Goal: Transaction & Acquisition: Purchase product/service

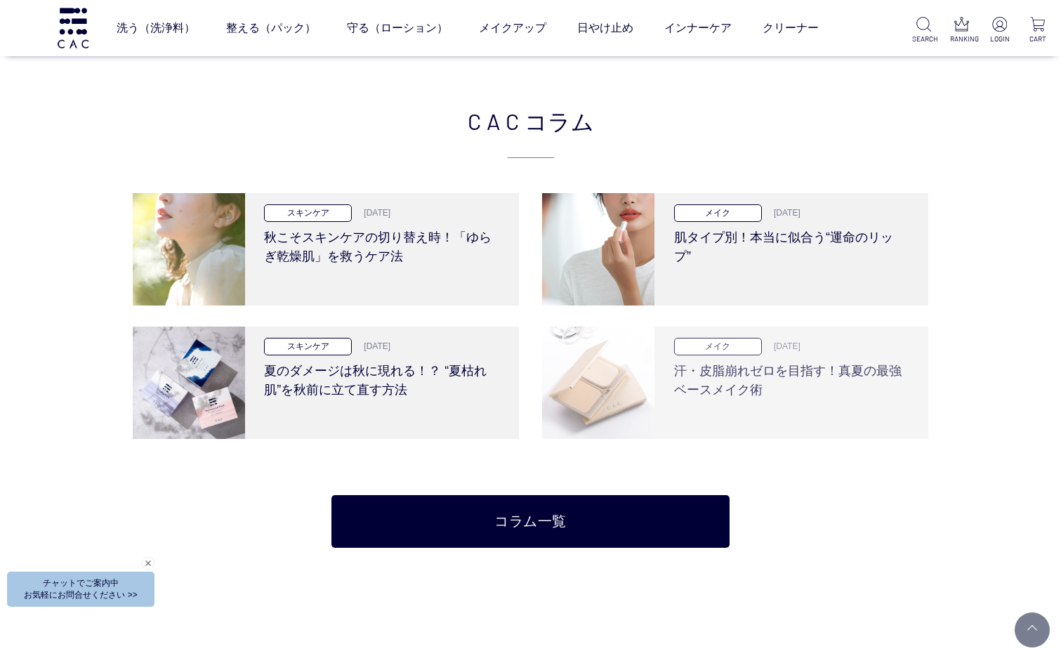
scroll to position [2879, 0]
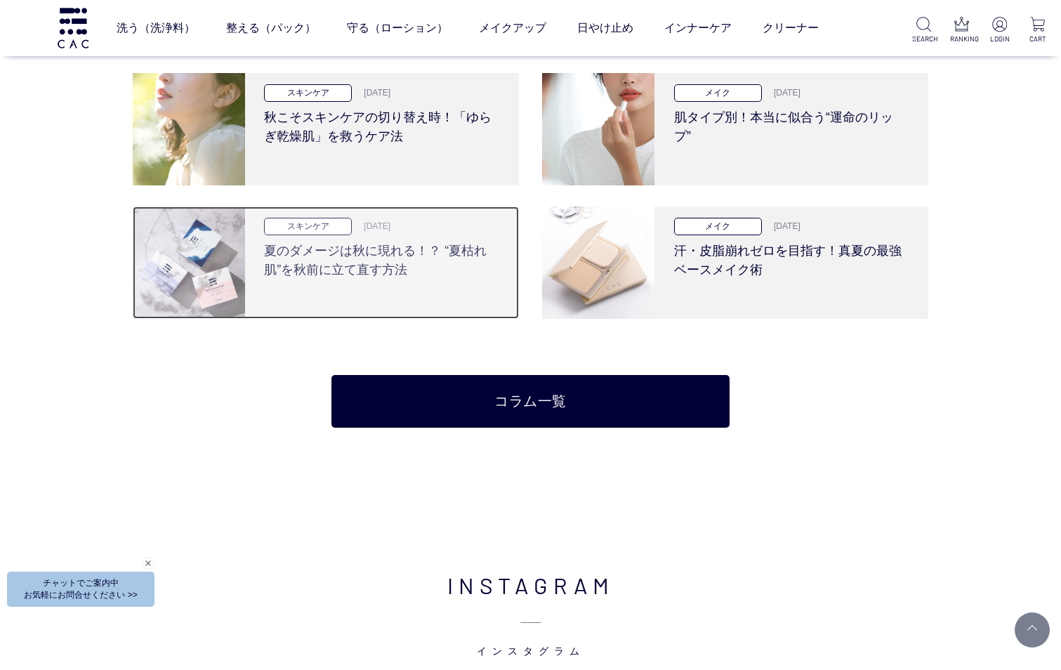
click at [392, 278] on h3 "夏のダメージは秋に現れる！？ “夏枯れ肌”を秋前に立て直す方法" at bounding box center [380, 257] width 232 height 44
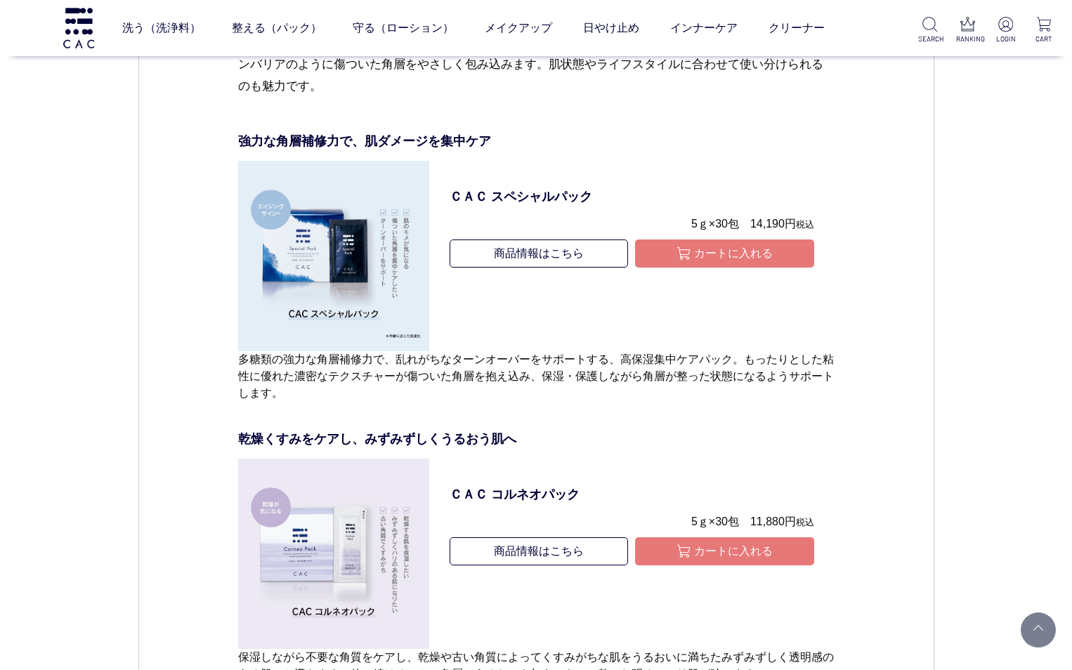
scroll to position [4564, 0]
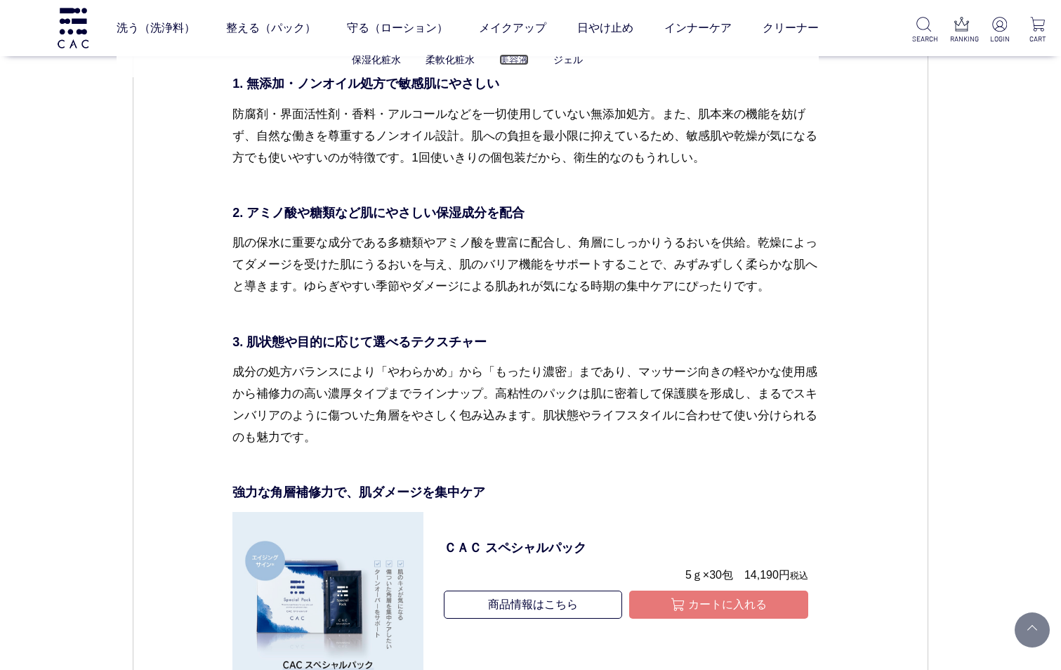
click at [525, 58] on link "美容液" at bounding box center [513, 59] width 29 height 11
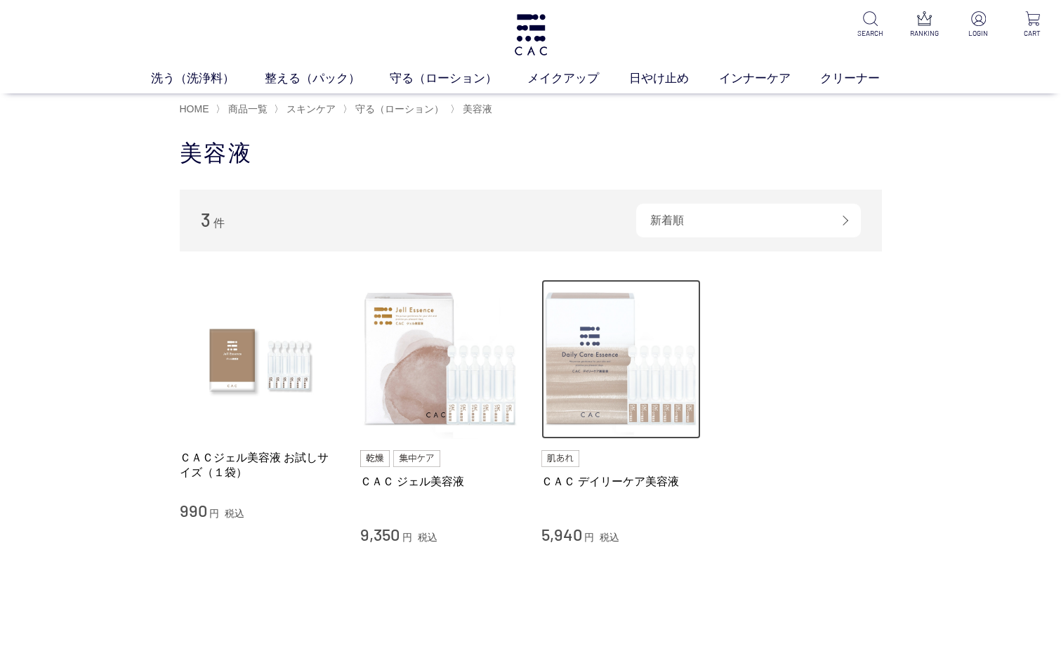
click at [574, 357] on img at bounding box center [621, 359] width 160 height 160
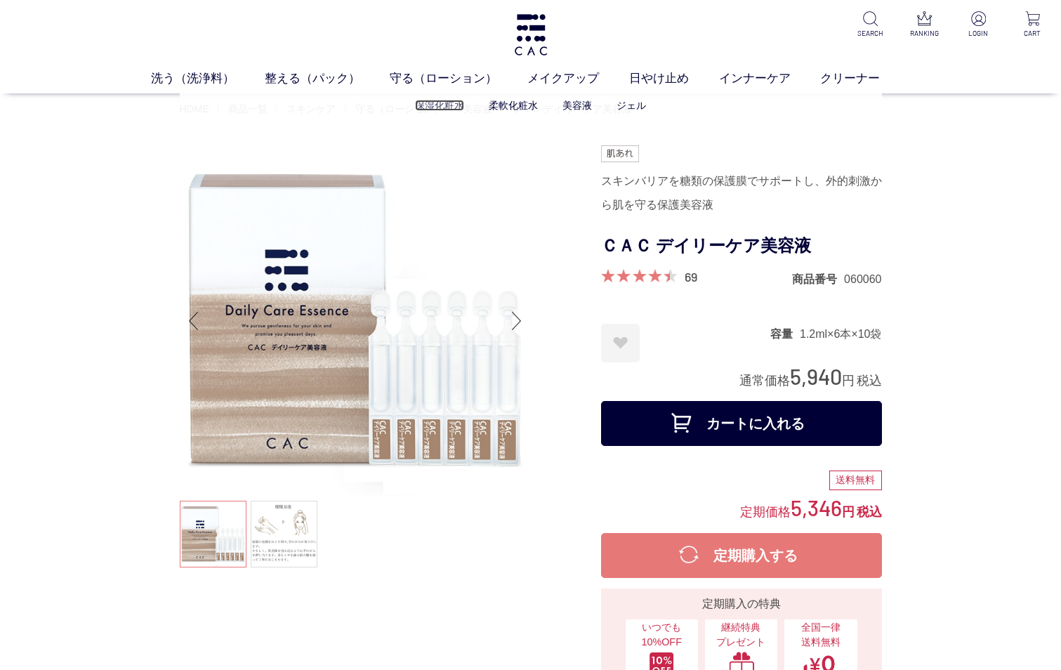
click at [447, 103] on link "保湿化粧水" at bounding box center [439, 105] width 49 height 11
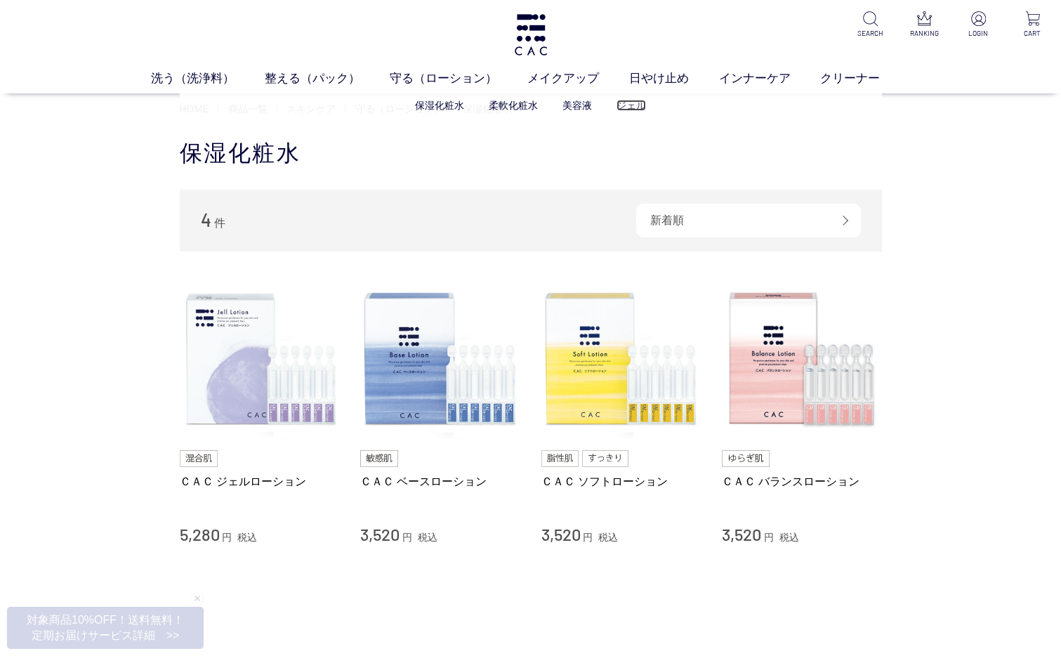
click at [628, 109] on link "ジェル" at bounding box center [631, 105] width 29 height 11
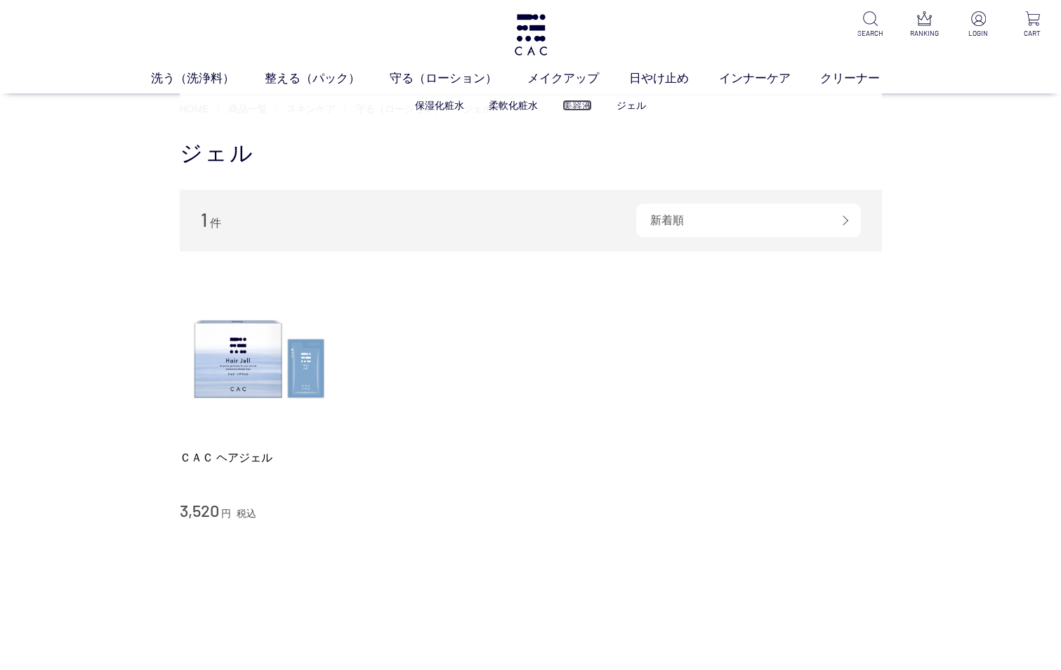
click at [571, 107] on link "美容液" at bounding box center [576, 105] width 29 height 11
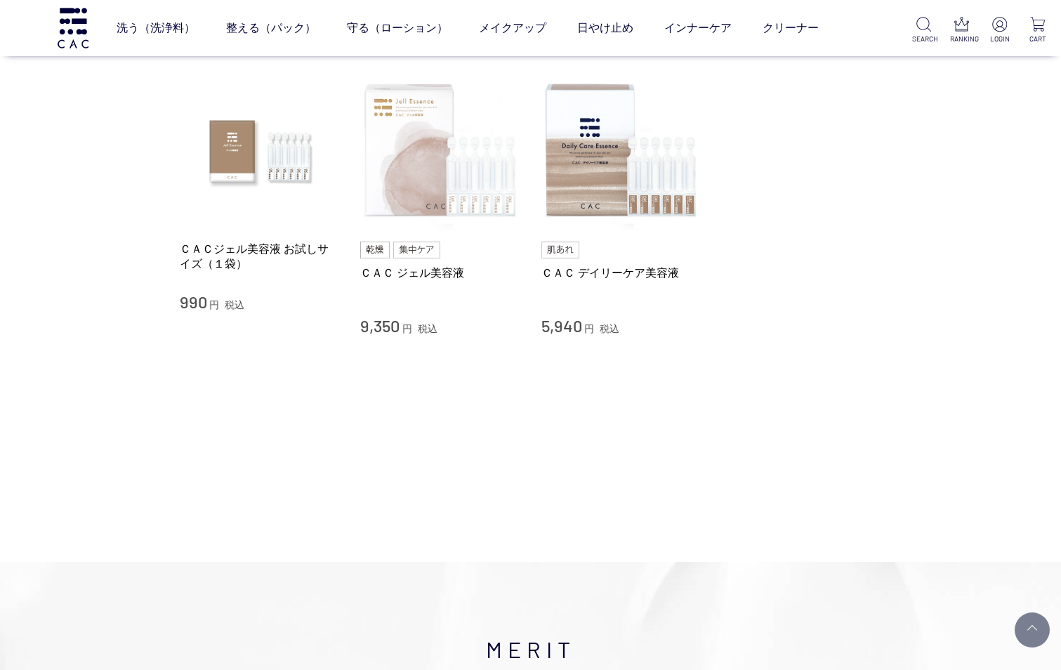
scroll to position [211, 0]
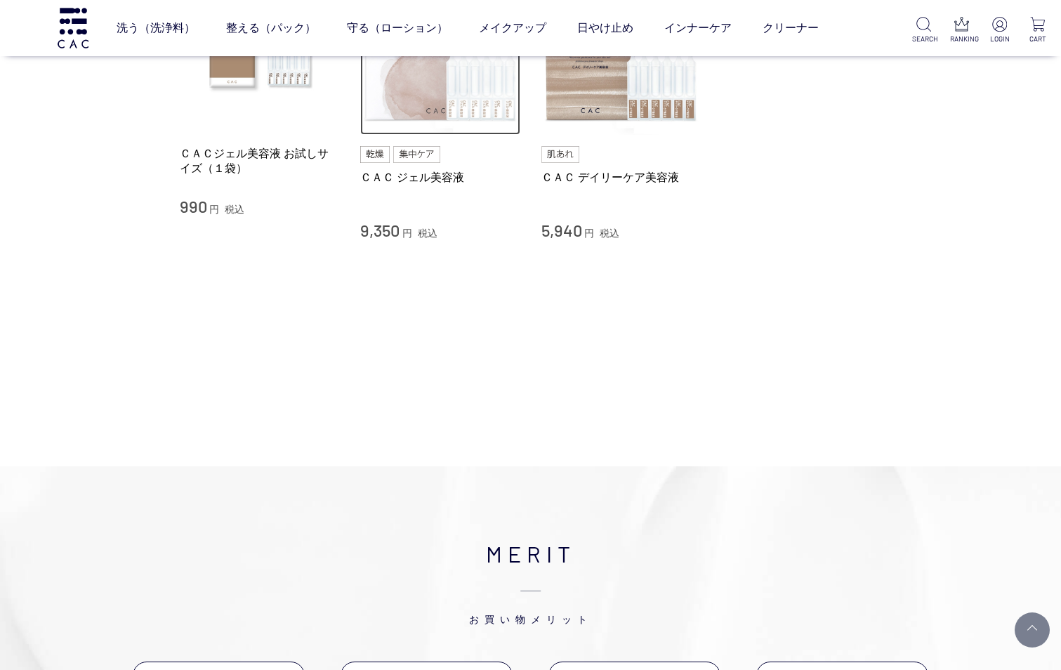
click at [421, 102] on img at bounding box center [440, 55] width 160 height 160
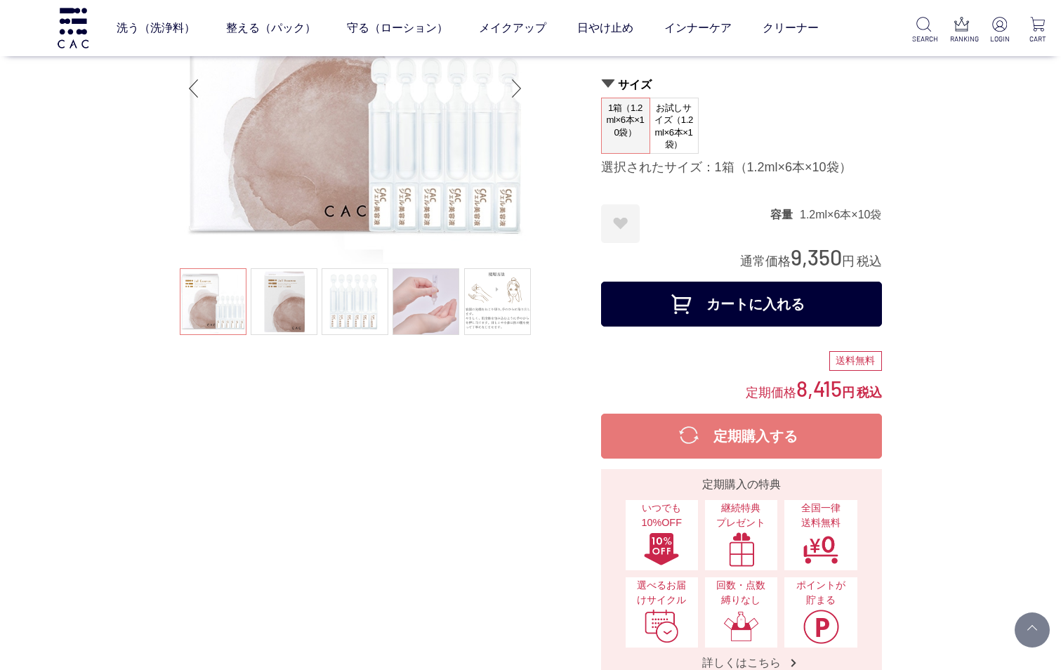
scroll to position [140, 0]
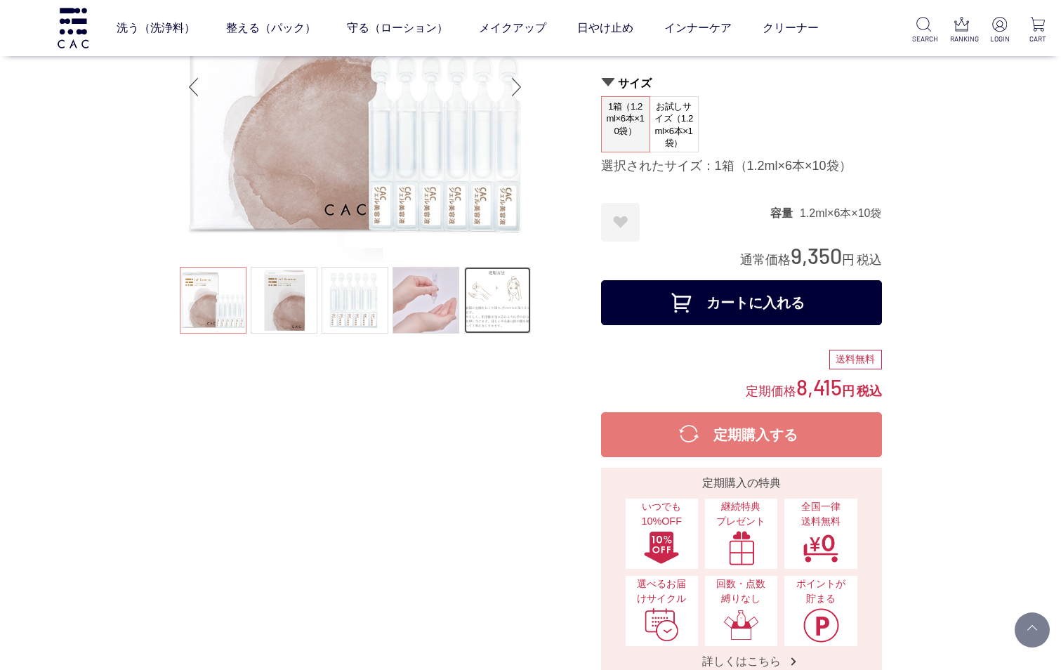
click at [496, 300] on link at bounding box center [497, 300] width 67 height 67
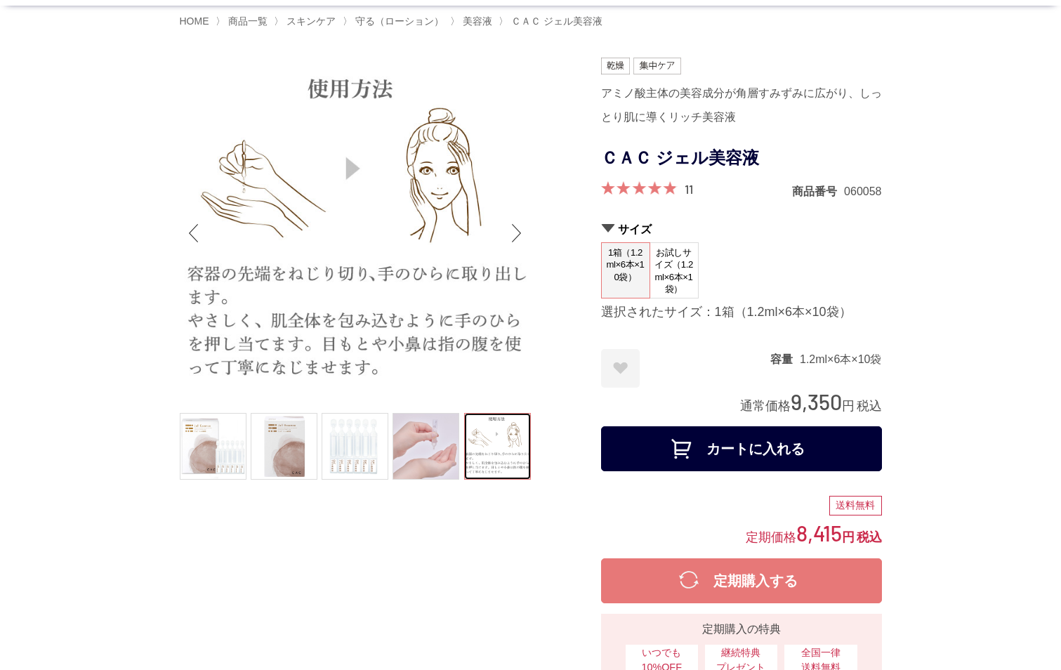
scroll to position [0, 0]
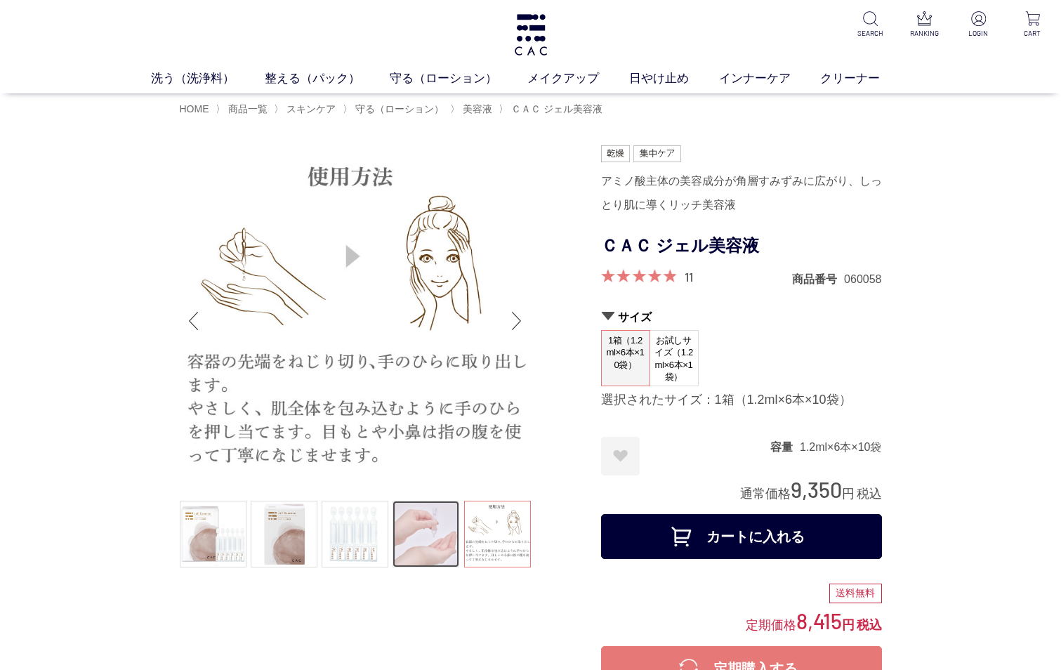
click at [427, 536] on link at bounding box center [426, 534] width 67 height 67
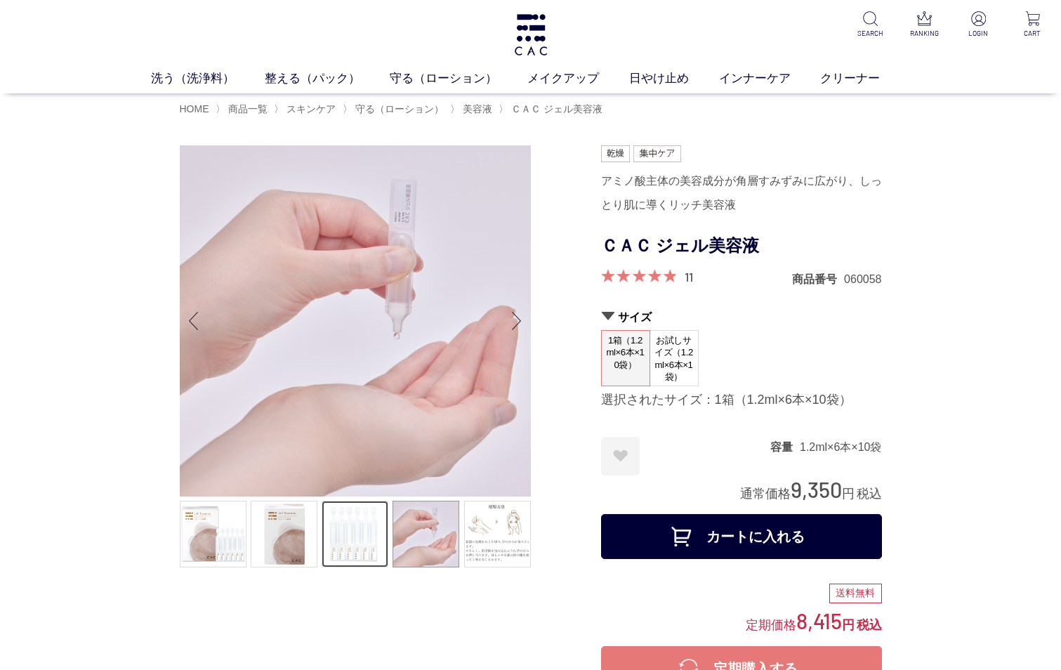
click at [355, 525] on link at bounding box center [355, 534] width 67 height 67
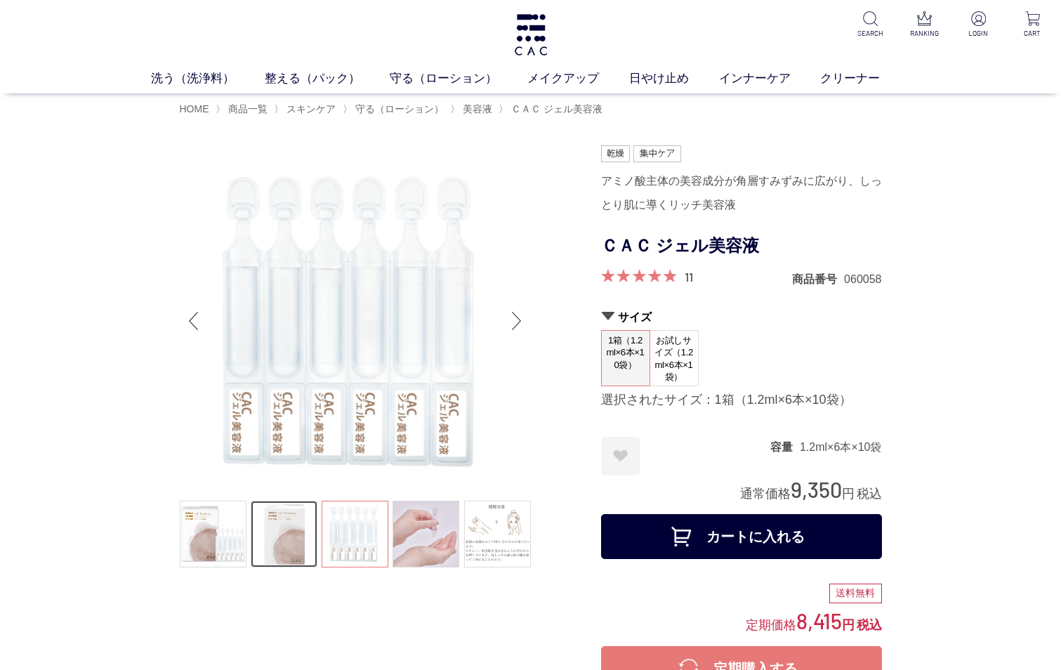
click at [277, 517] on link at bounding box center [284, 534] width 67 height 67
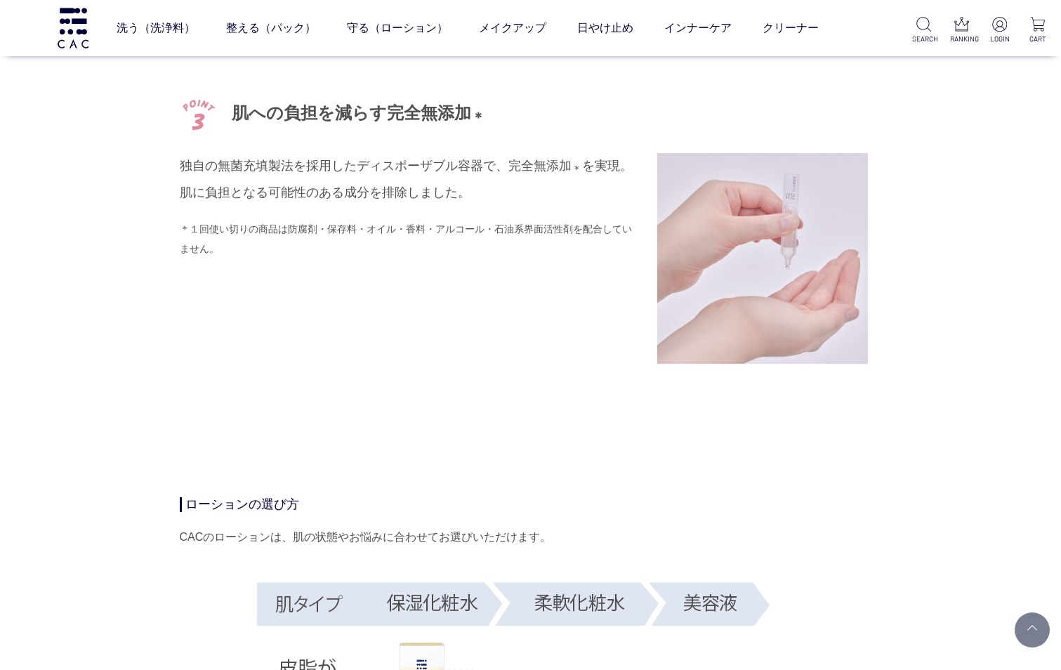
scroll to position [2668, 0]
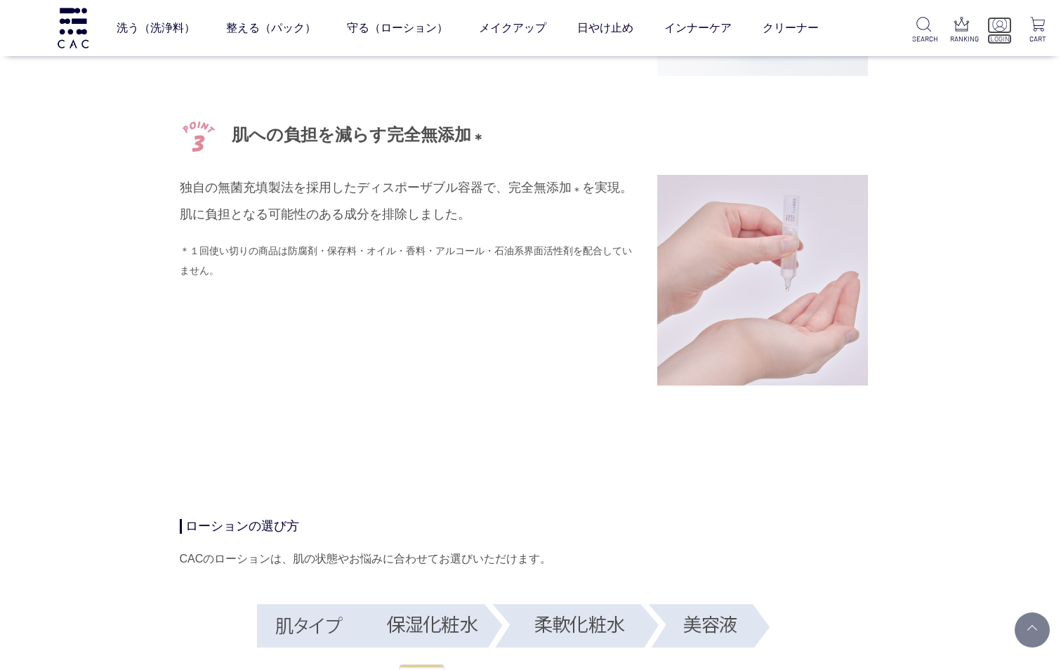
click at [992, 27] on img at bounding box center [999, 24] width 15 height 15
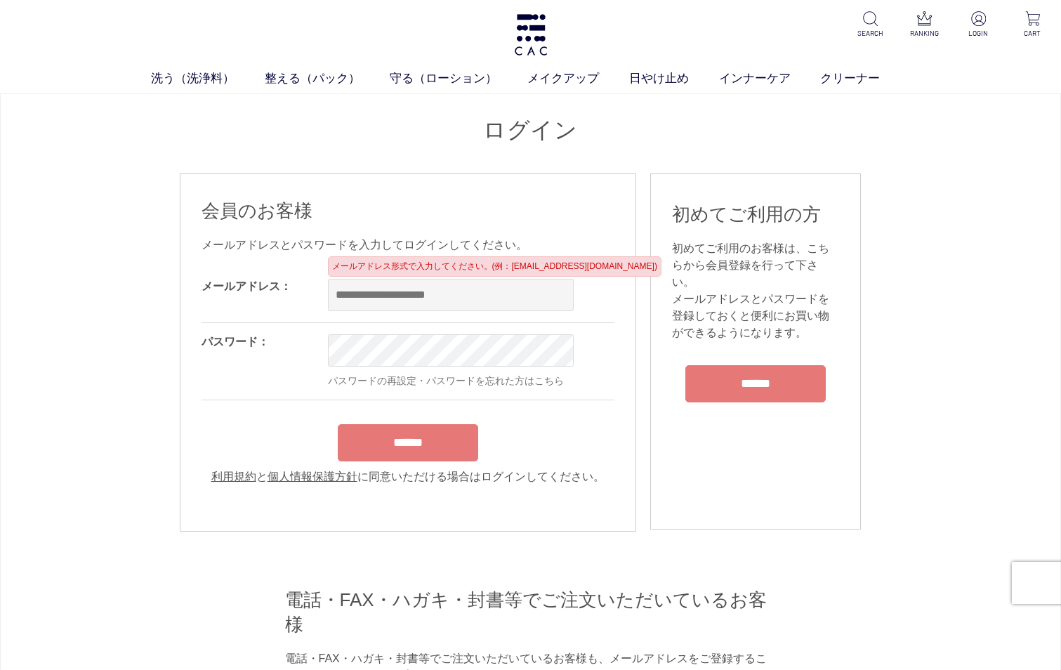
click at [532, 301] on input "email" at bounding box center [451, 295] width 246 height 32
type input "**********"
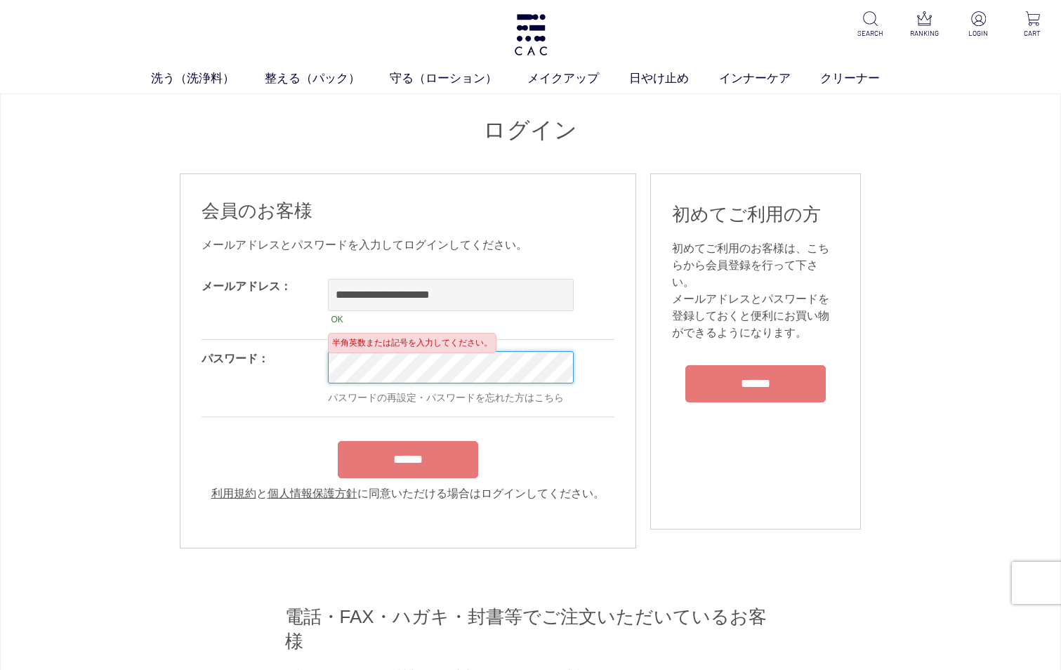
click at [338, 441] on input "******" at bounding box center [408, 459] width 140 height 37
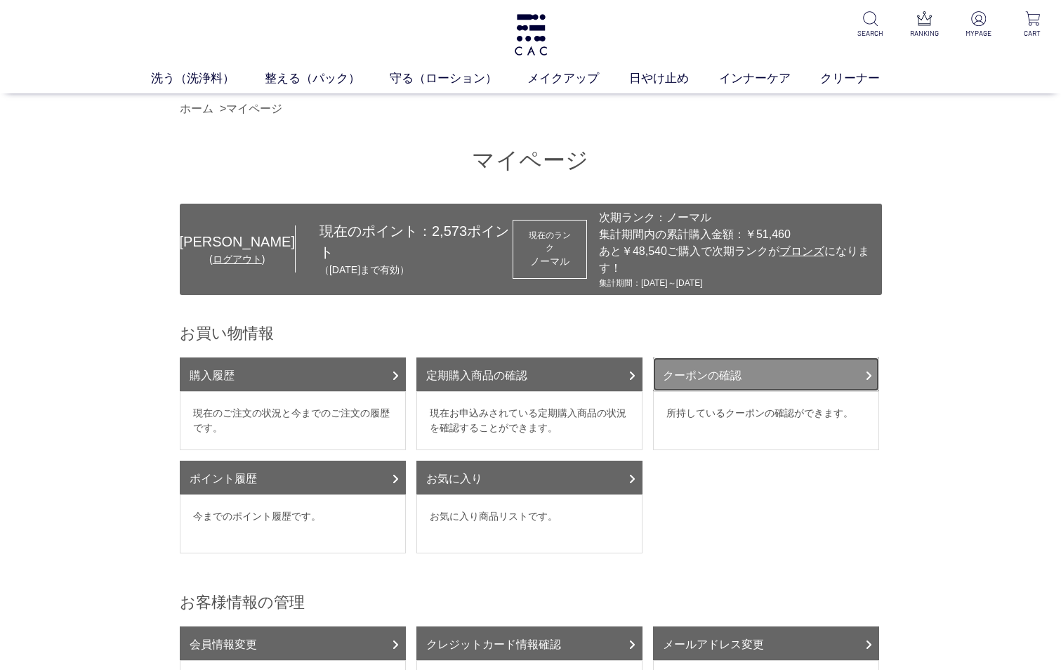
click at [819, 361] on link "クーポンの確認" at bounding box center [766, 374] width 226 height 34
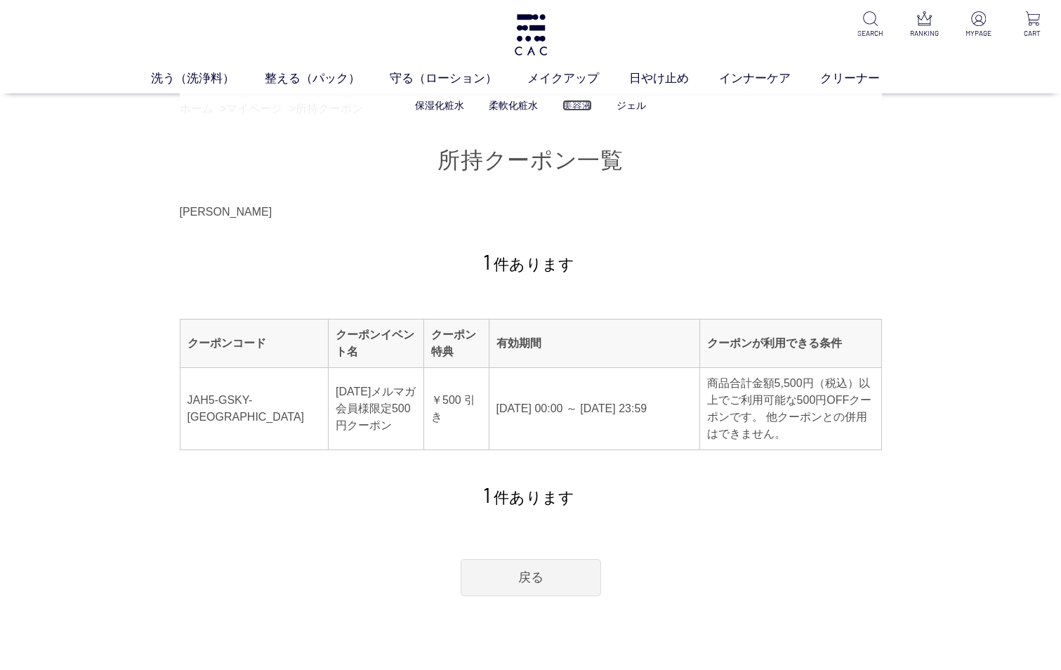
click at [575, 107] on link "美容液" at bounding box center [576, 105] width 29 height 11
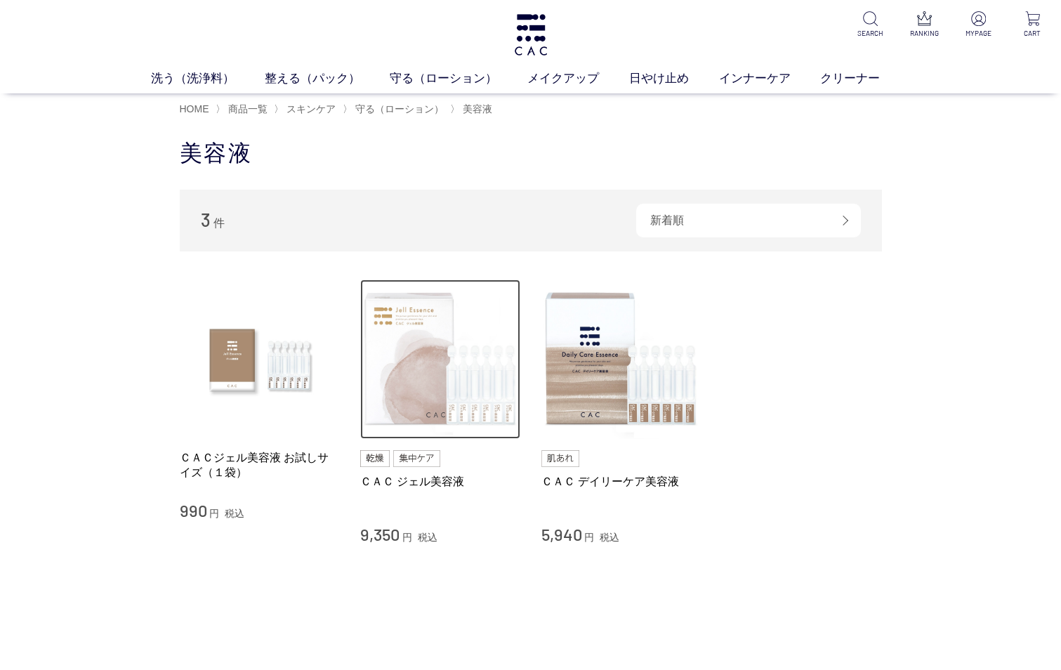
click at [407, 342] on img at bounding box center [440, 359] width 160 height 160
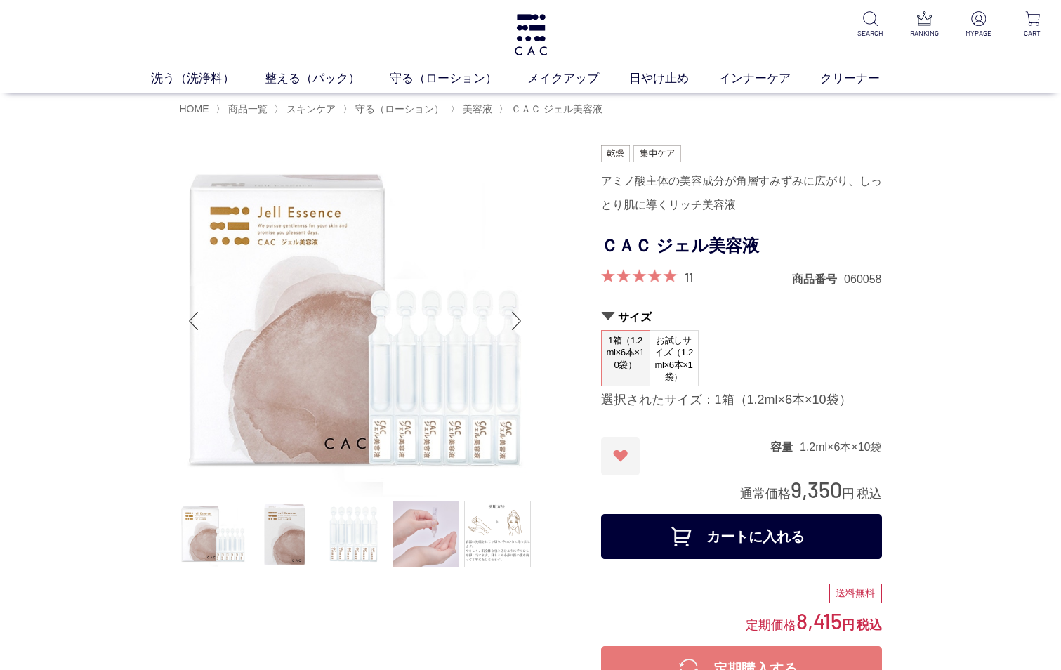
scroll to position [211, 0]
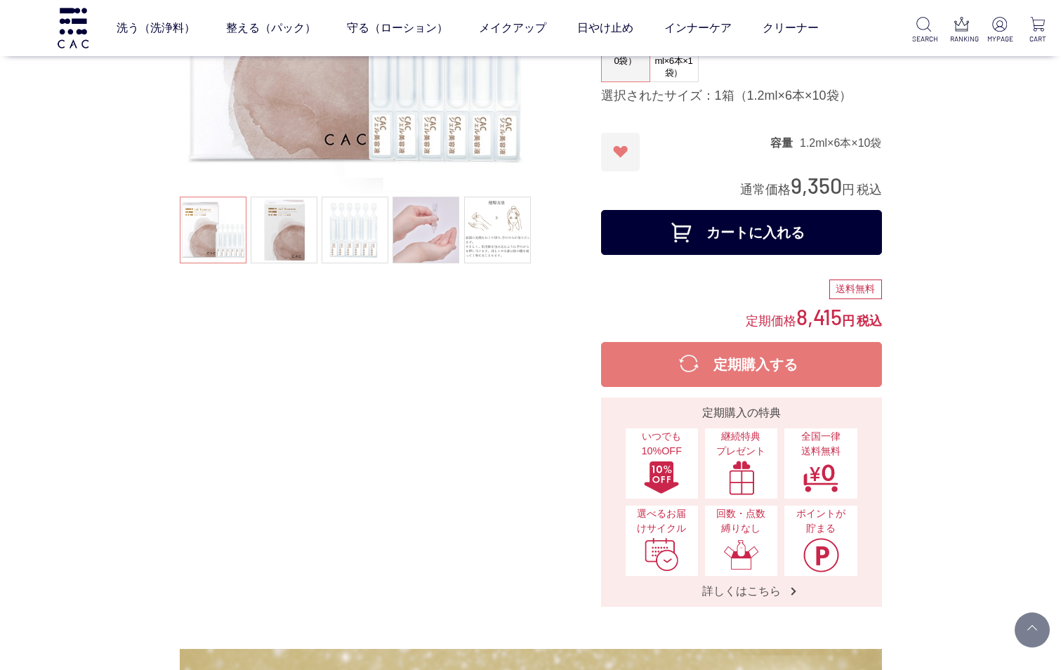
click at [751, 230] on button "カートに入れる" at bounding box center [741, 232] width 281 height 45
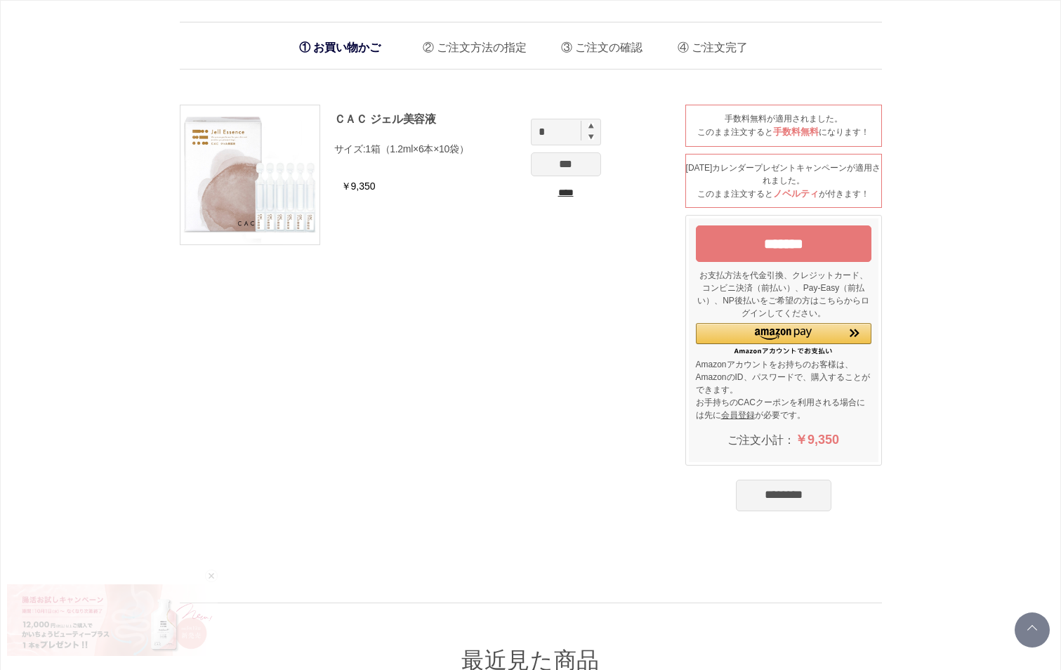
click at [765, 242] on input "*******" at bounding box center [784, 243] width 176 height 37
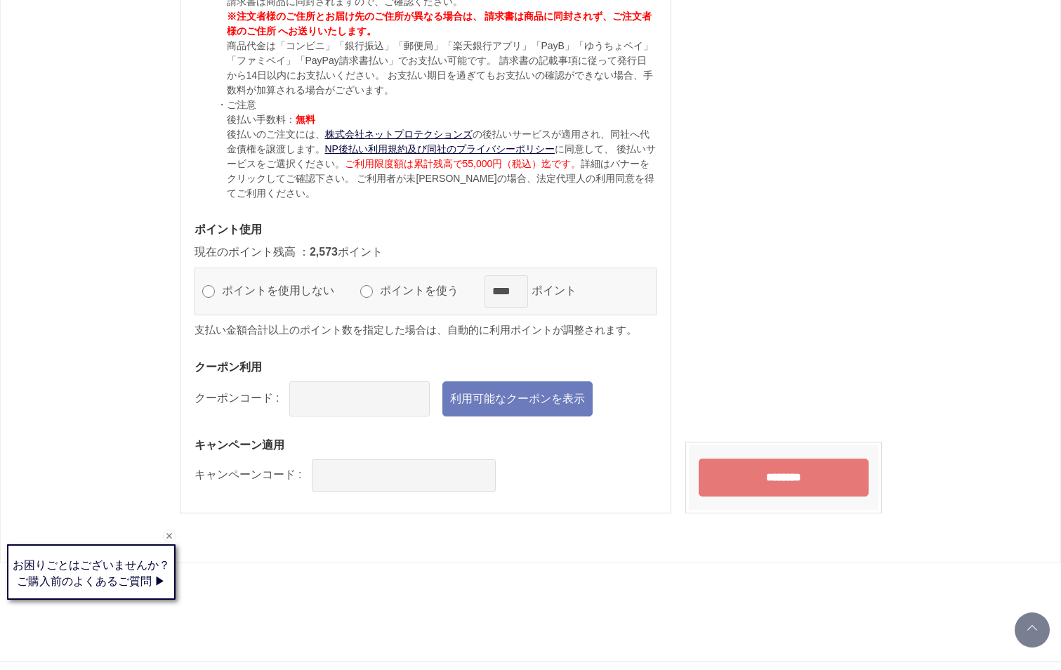
scroll to position [1264, 0]
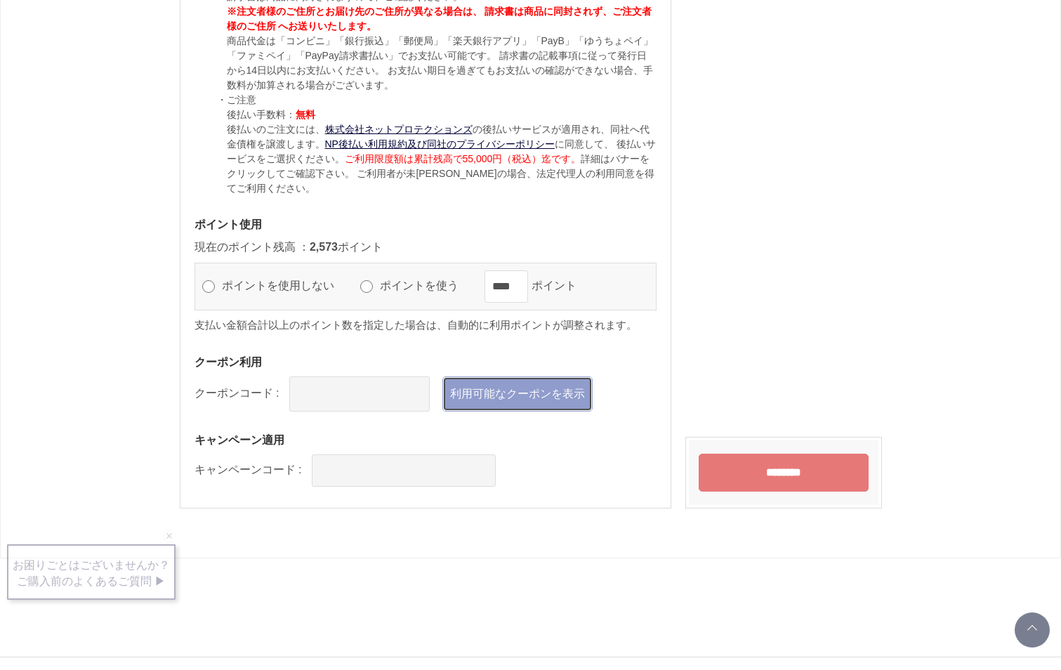
click at [494, 389] on link "利用可能なクーポンを表示" at bounding box center [517, 393] width 150 height 35
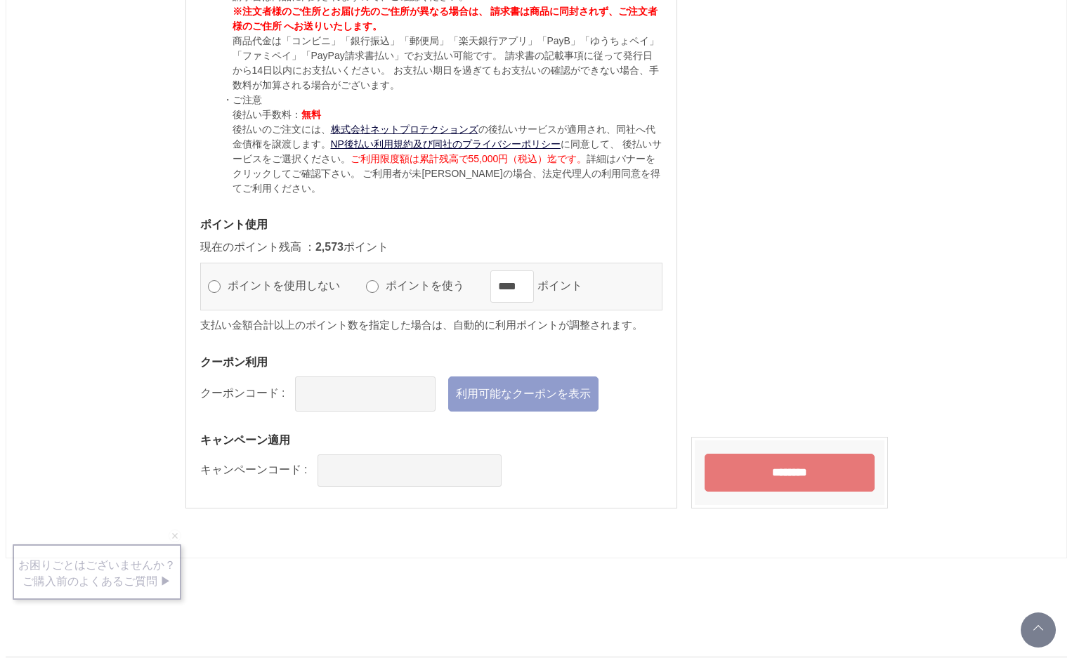
scroll to position [0, 0]
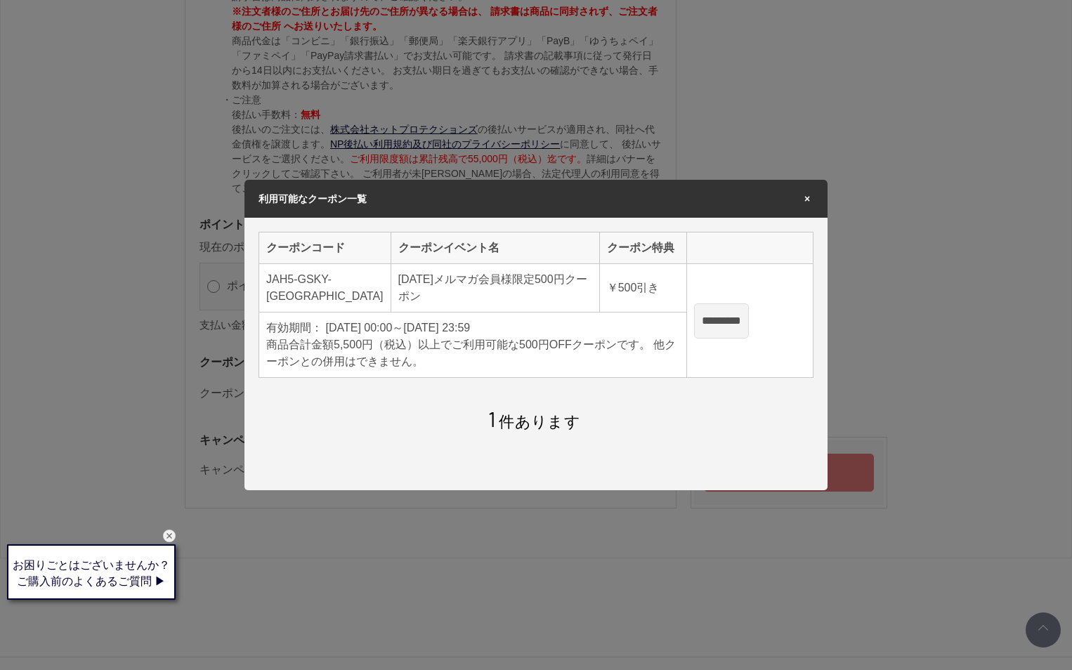
click at [730, 316] on input "*********" at bounding box center [721, 320] width 55 height 35
type input "**********"
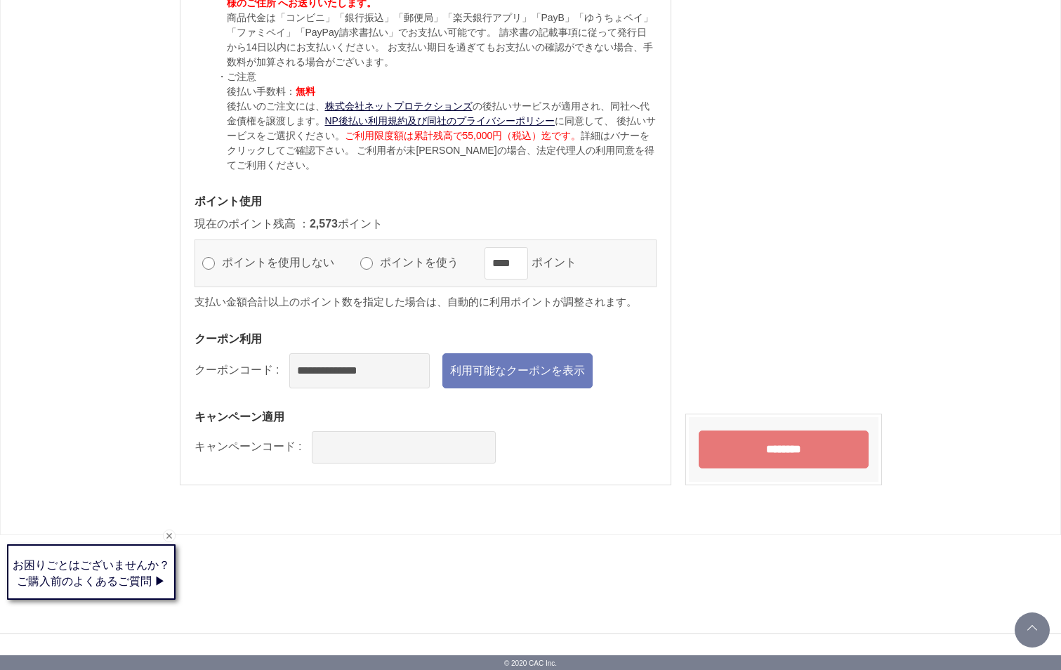
scroll to position [1288, 0]
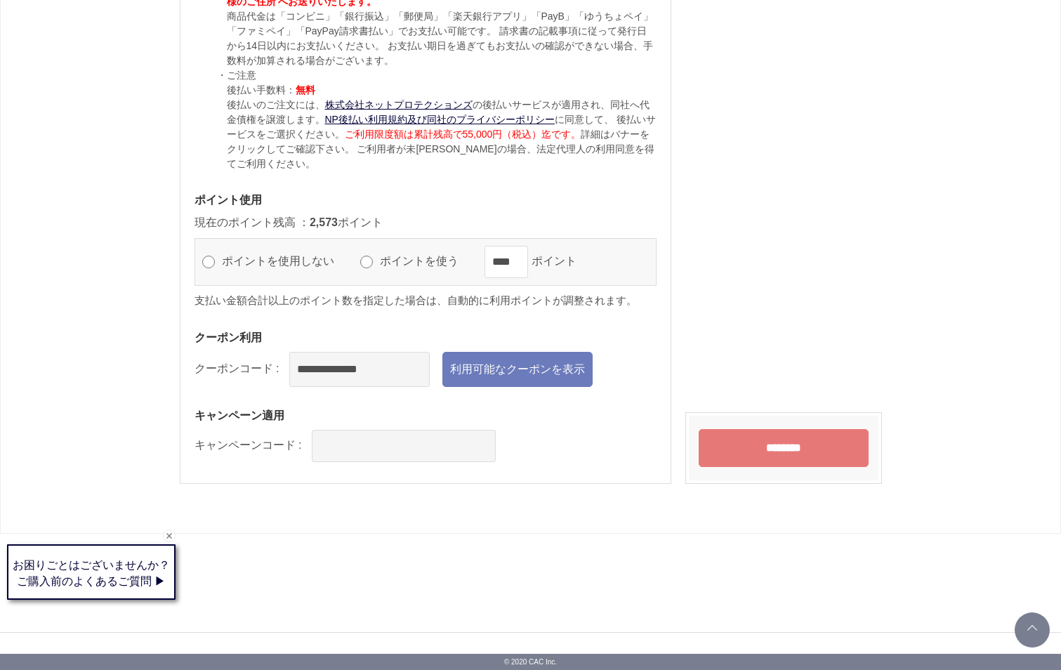
click at [799, 444] on input "********" at bounding box center [784, 448] width 170 height 38
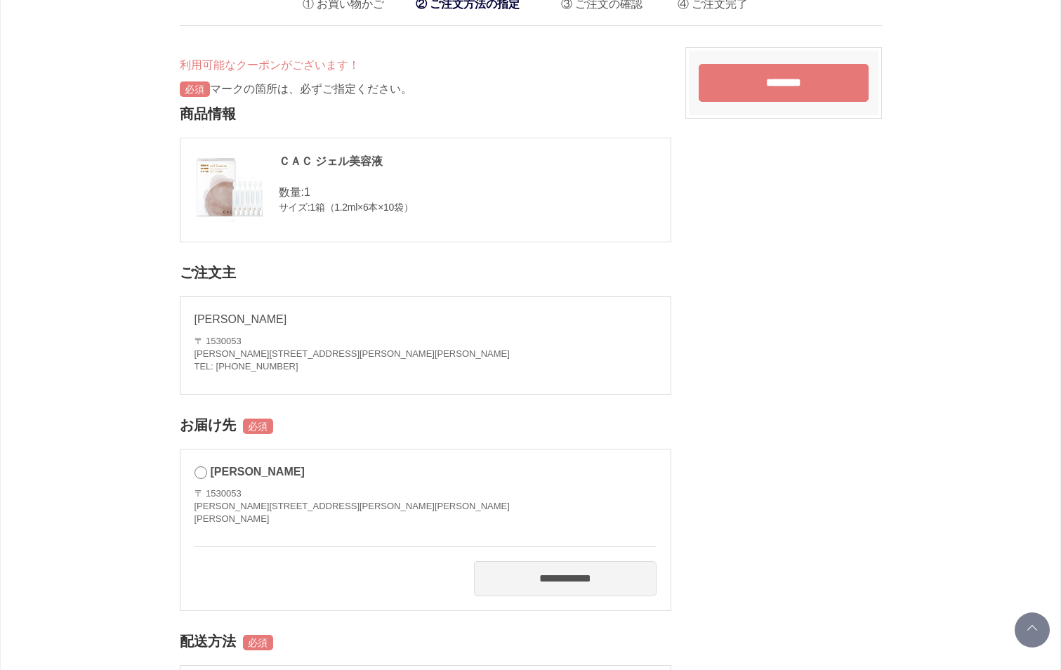
scroll to position [0, 0]
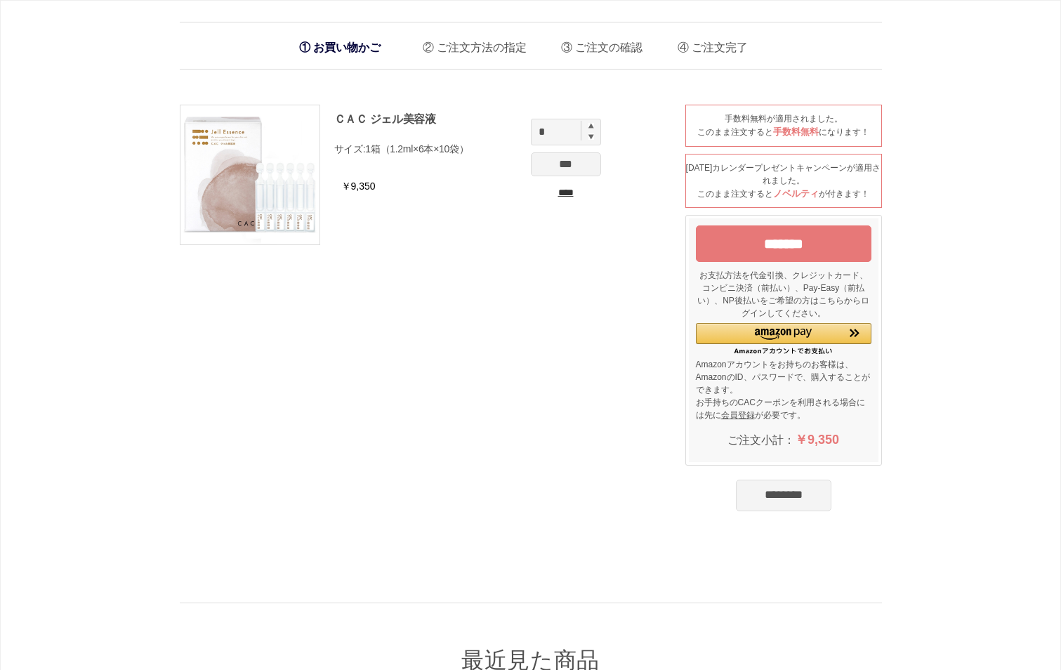
click at [765, 496] on input "********" at bounding box center [783, 495] width 95 height 31
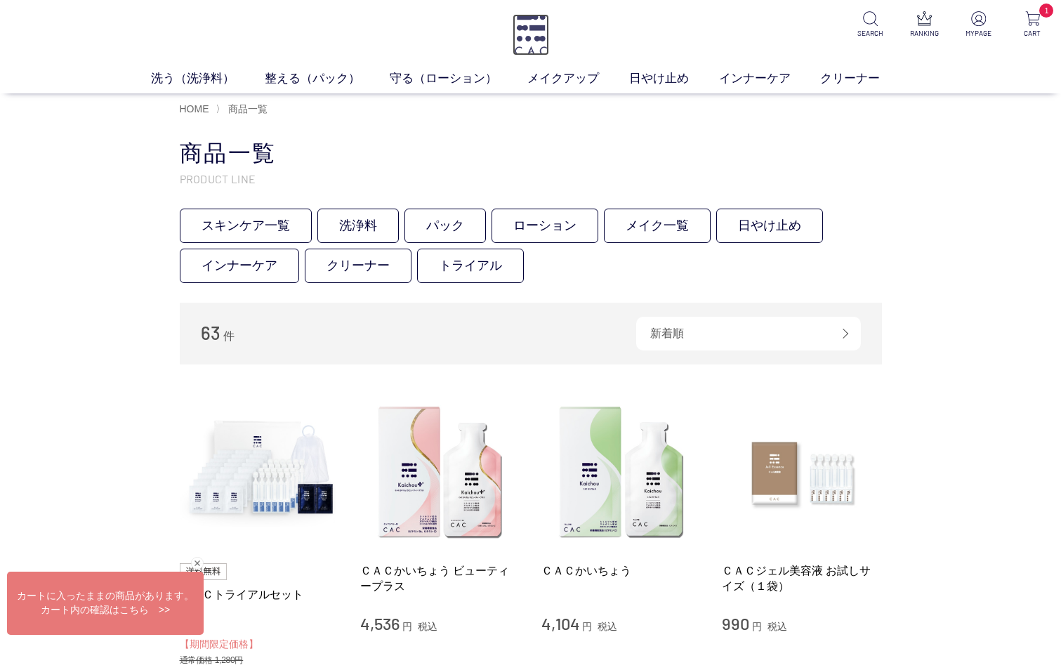
click at [523, 29] on img at bounding box center [531, 34] width 37 height 41
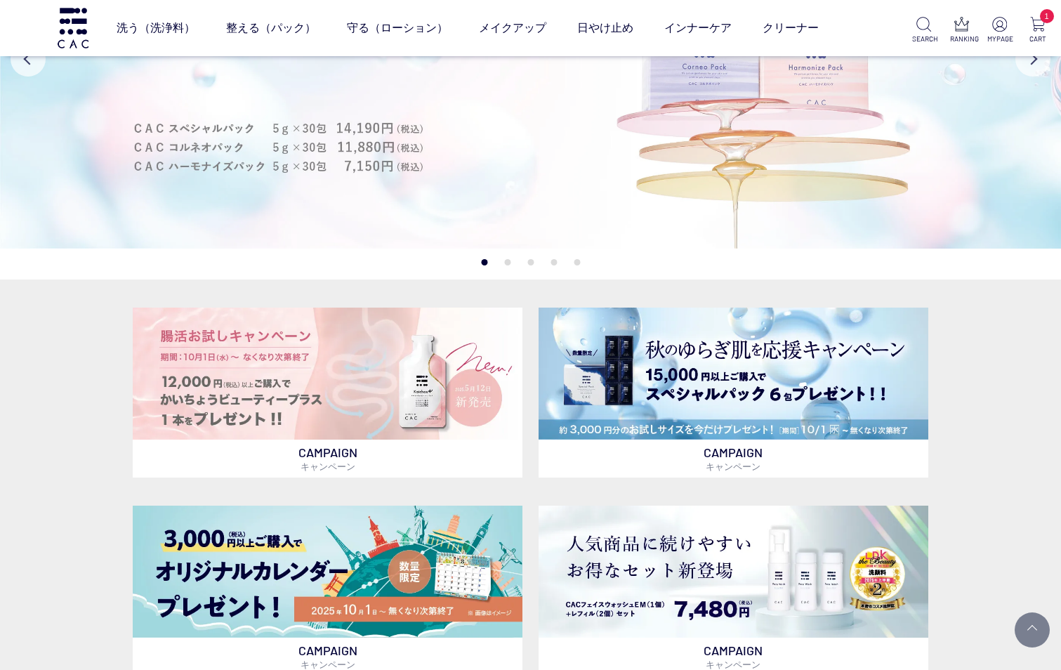
scroll to position [140, 0]
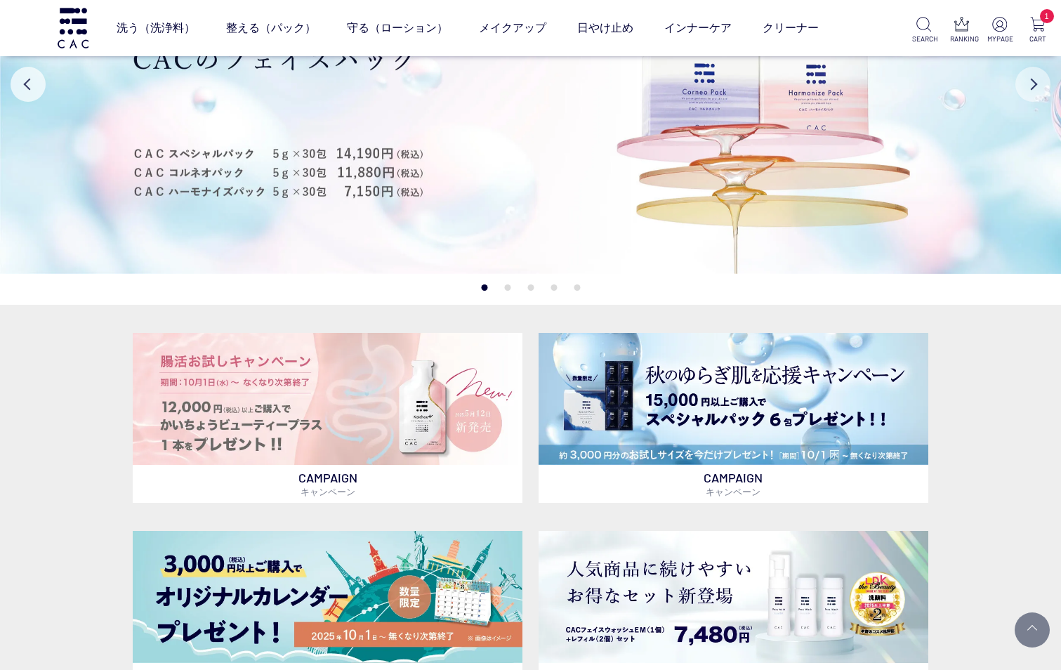
click at [1033, 85] on button "Next" at bounding box center [1032, 84] width 35 height 35
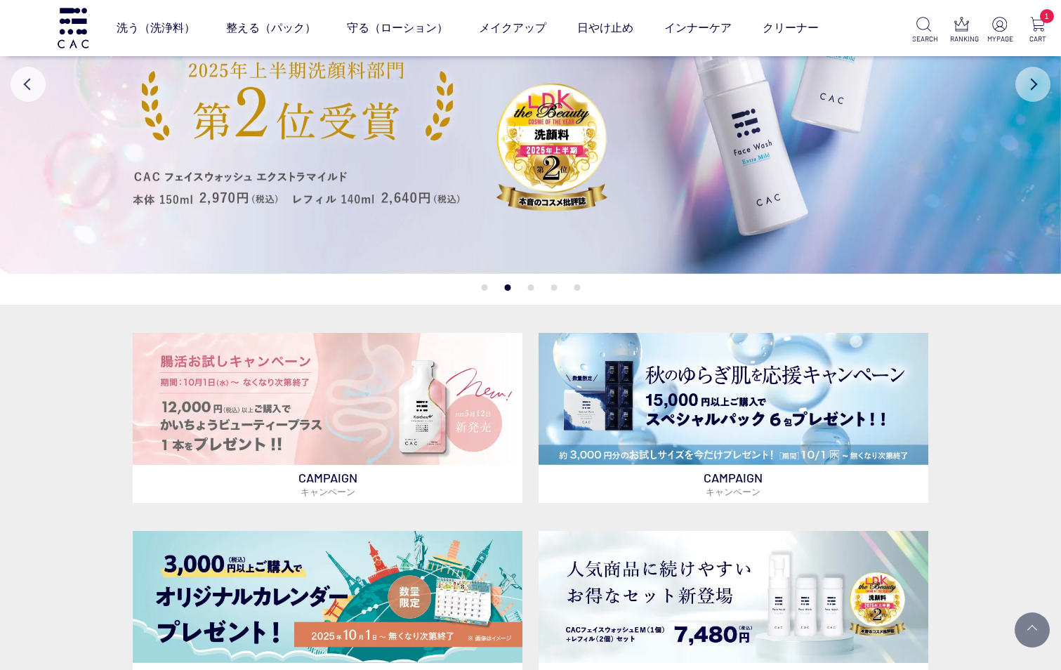
click at [1033, 85] on button "Next" at bounding box center [1032, 84] width 35 height 35
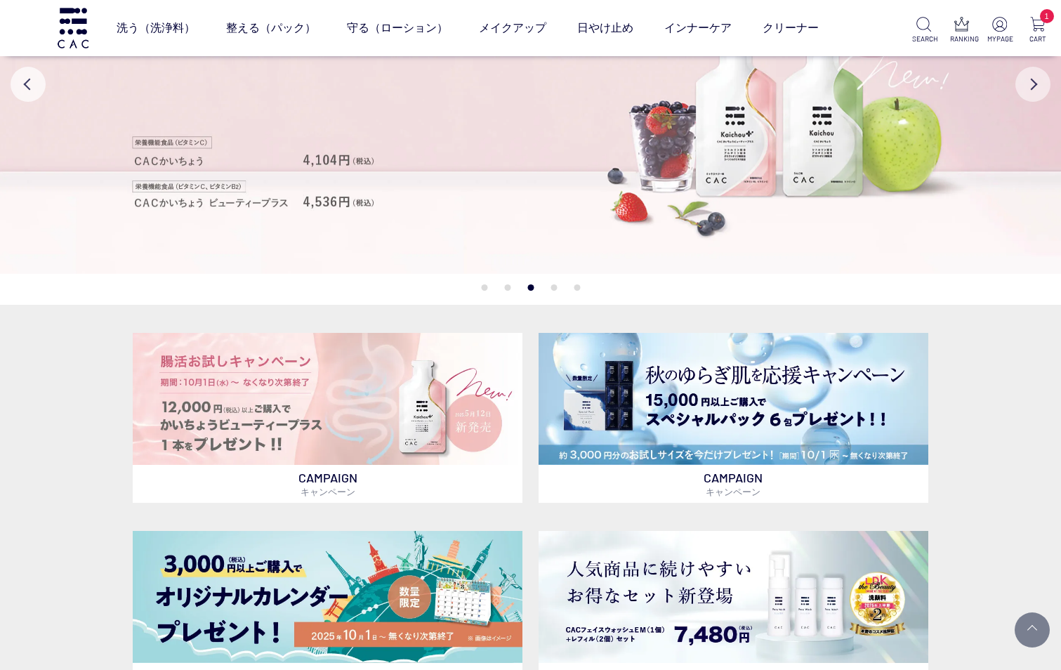
click at [1033, 85] on button "Next" at bounding box center [1032, 84] width 35 height 35
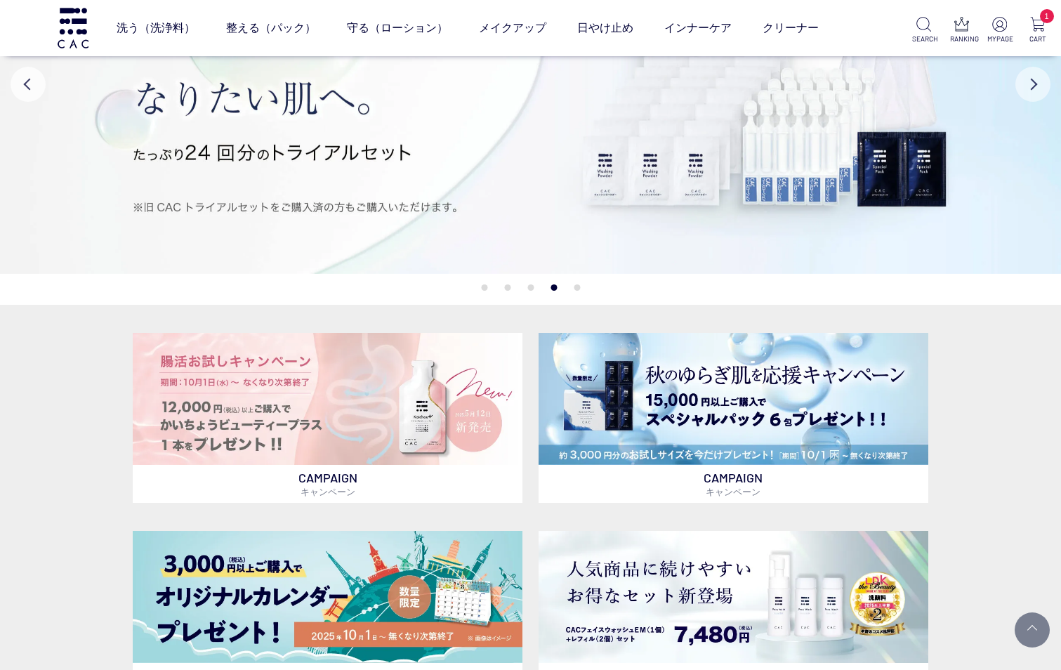
click at [1033, 85] on button "Next" at bounding box center [1032, 84] width 35 height 35
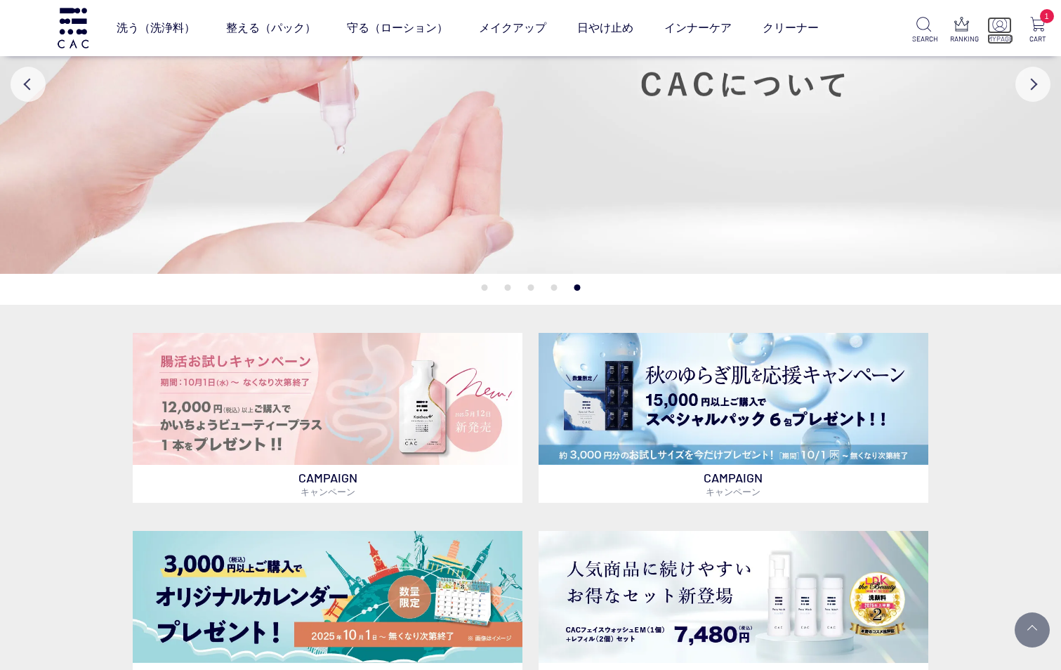
click at [1001, 27] on img at bounding box center [999, 24] width 15 height 15
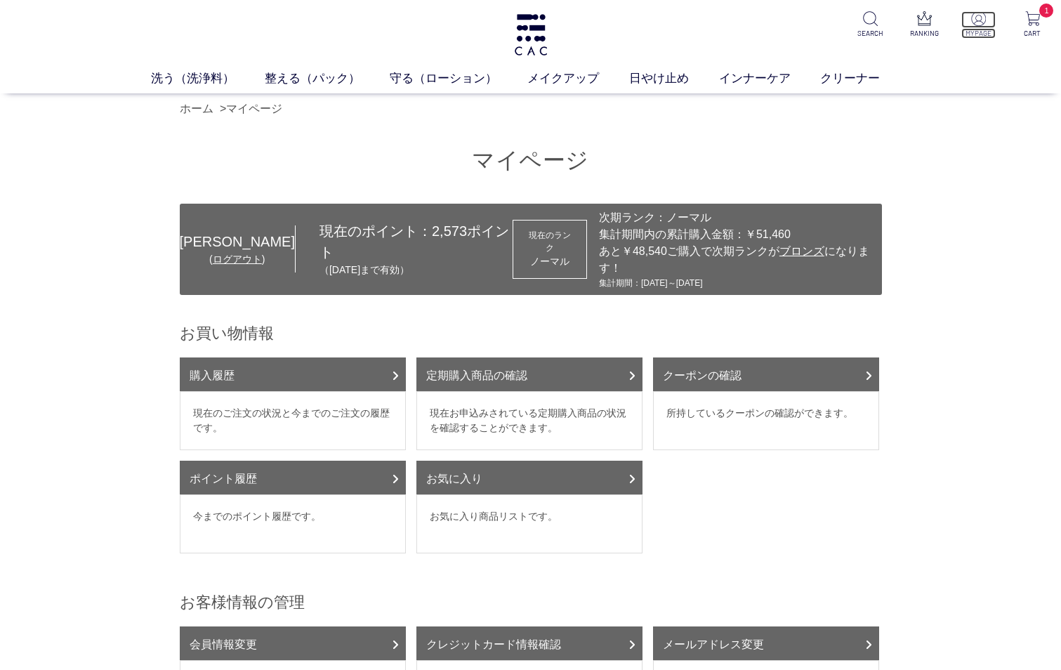
click at [978, 21] on img at bounding box center [978, 18] width 15 height 15
